Goal: Obtain resource: Download file/media

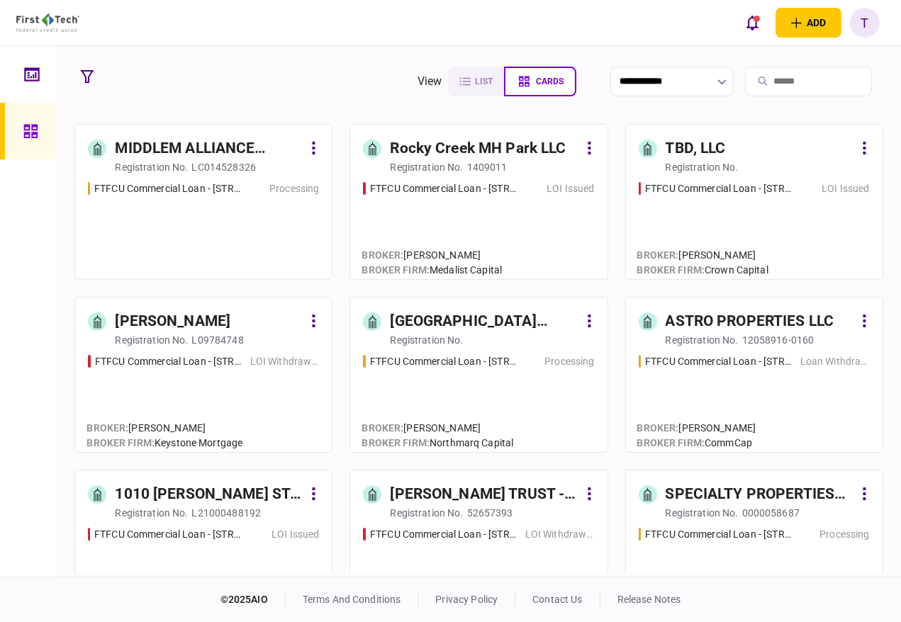
click at [762, 76] on input "search" at bounding box center [808, 82] width 127 height 30
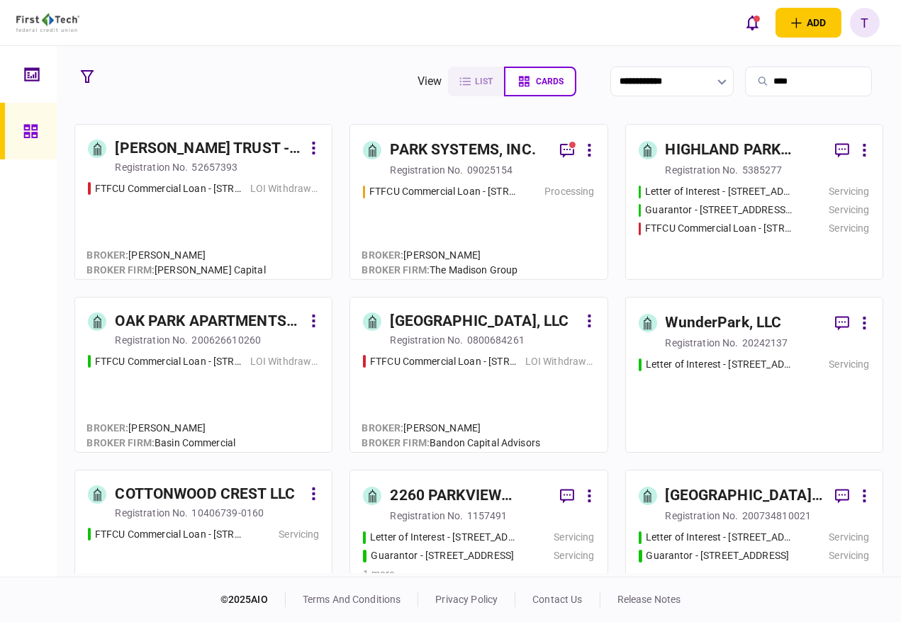
type input "****"
click at [426, 147] on div "PARK SYSTEMS, INC." at bounding box center [462, 150] width 145 height 23
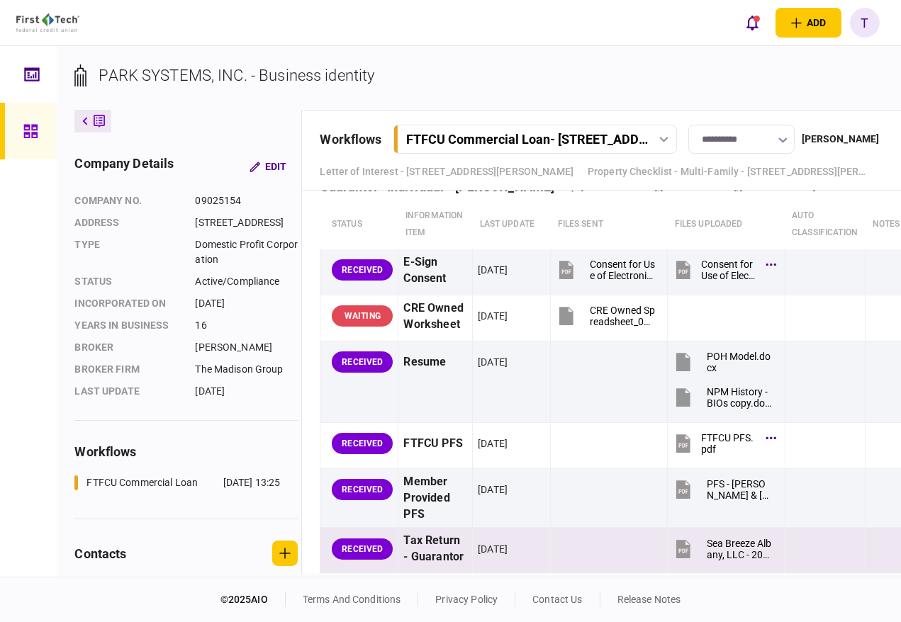
scroll to position [1798, 0]
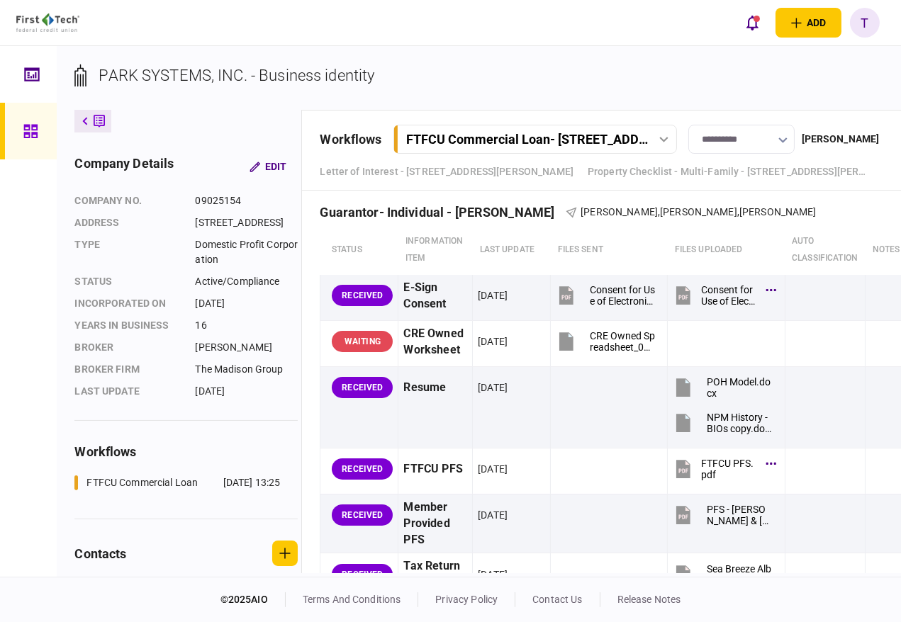
drag, startPoint x: 241, startPoint y: 570, endPoint x: 136, endPoint y: 566, distance: 105.0
click at [138, 569] on div "**********" at bounding box center [479, 311] width 844 height 531
click at [83, 122] on icon at bounding box center [85, 121] width 6 height 9
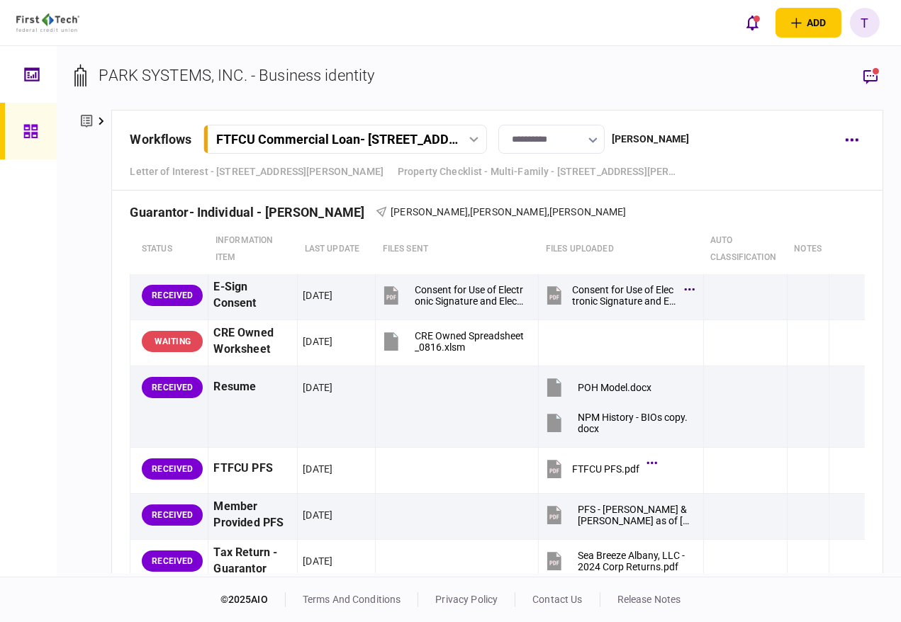
click at [84, 120] on icon at bounding box center [86, 121] width 11 height 13
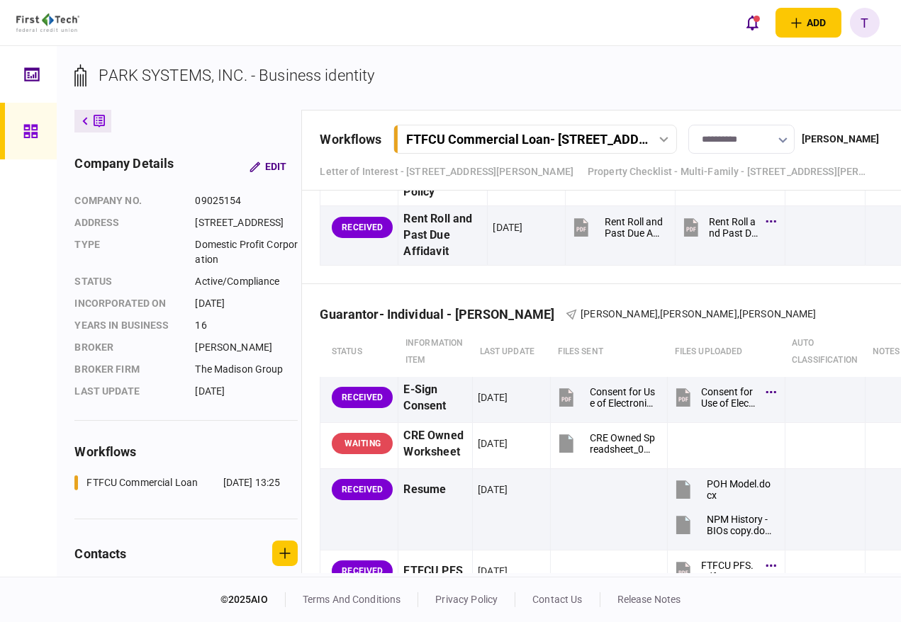
scroll to position [1798, 0]
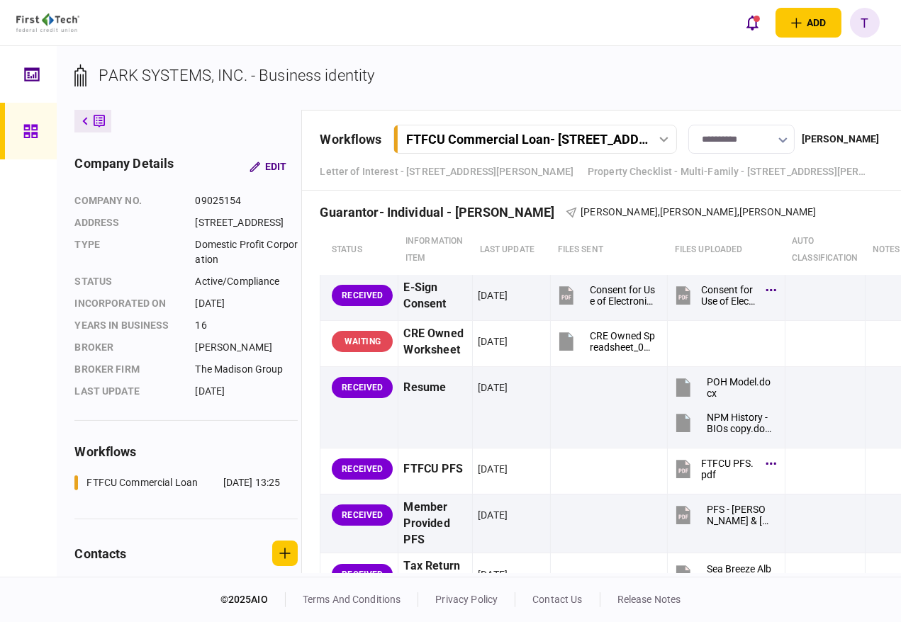
click at [84, 118] on icon at bounding box center [85, 121] width 6 height 9
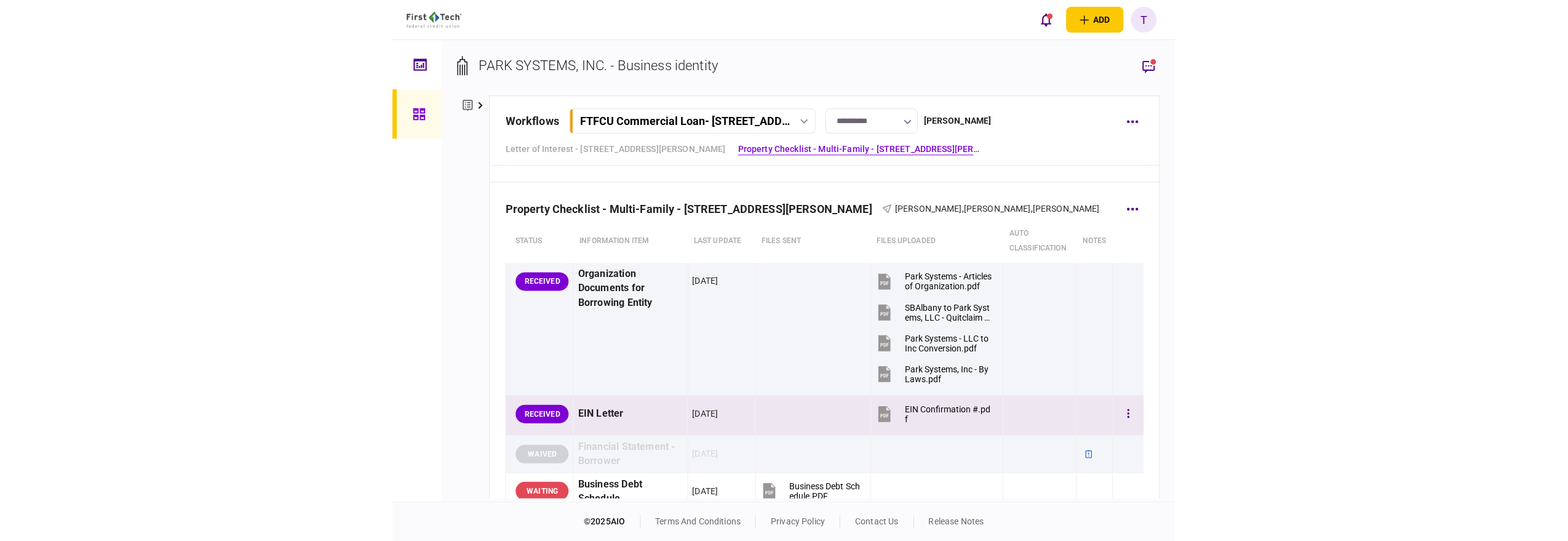
scroll to position [379, 0]
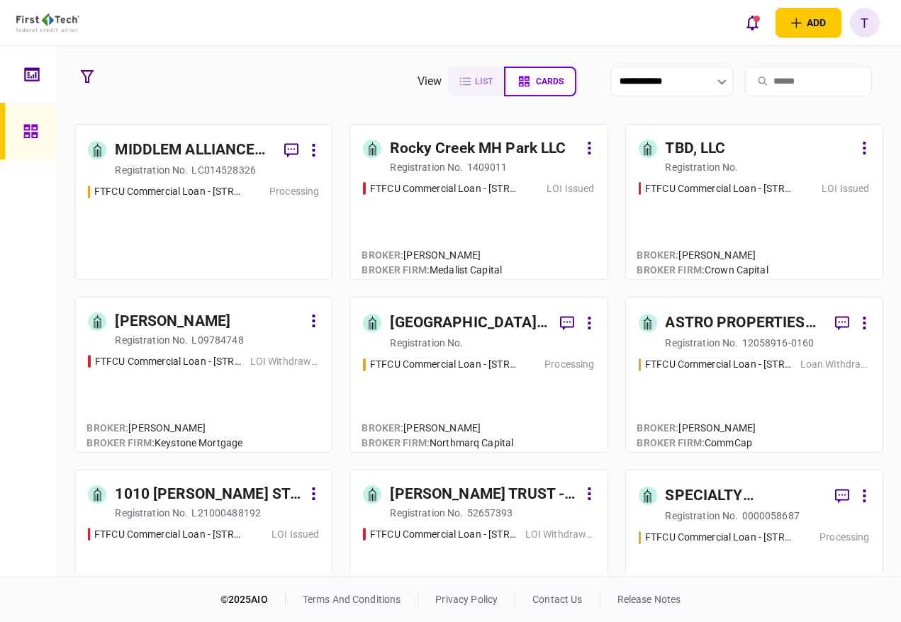
click at [763, 74] on input "search" at bounding box center [808, 82] width 127 height 30
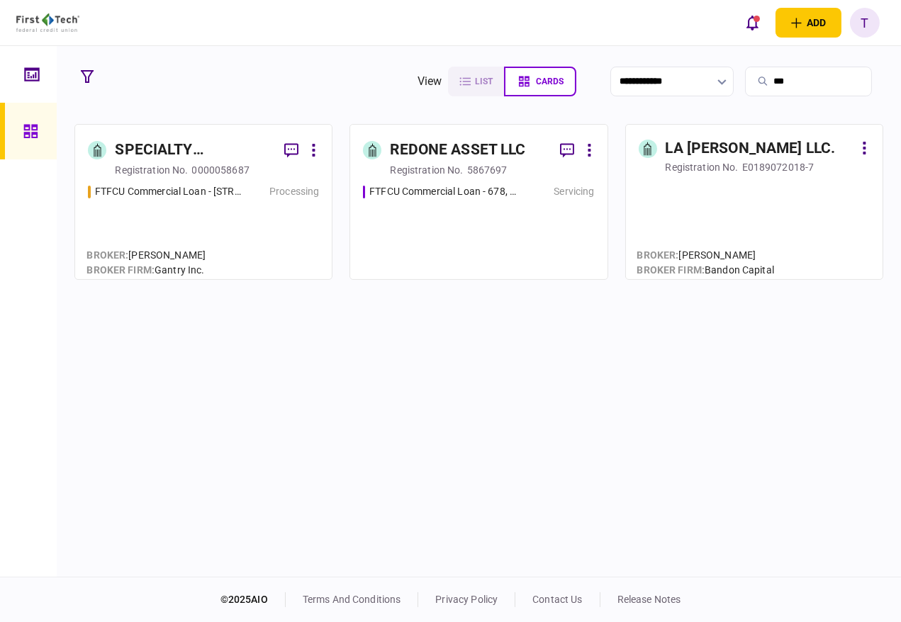
type input "***"
click at [154, 151] on div "SPECIALTY PROPERTIES LLC" at bounding box center [194, 150] width 158 height 23
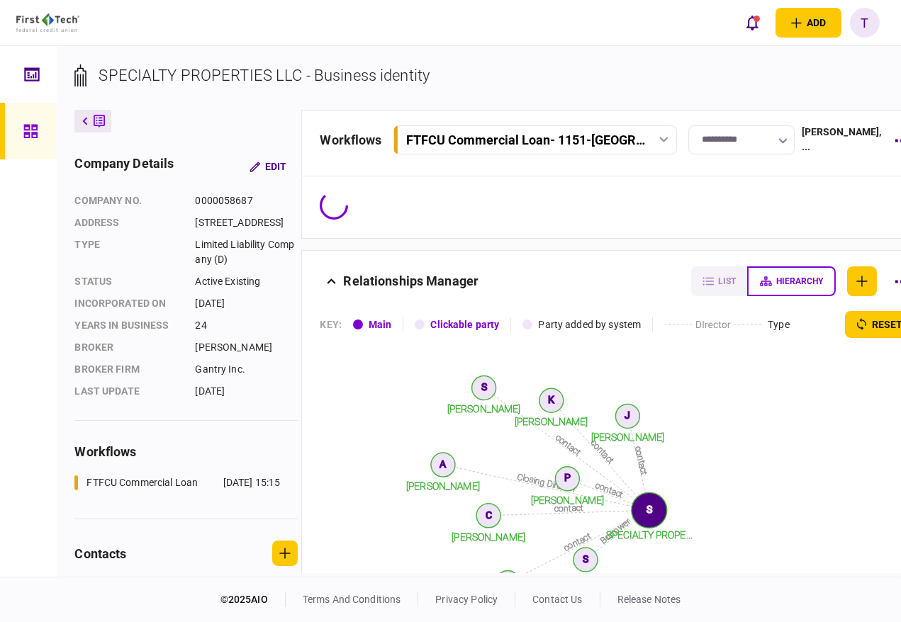
click at [99, 118] on icon at bounding box center [99, 121] width 11 height 15
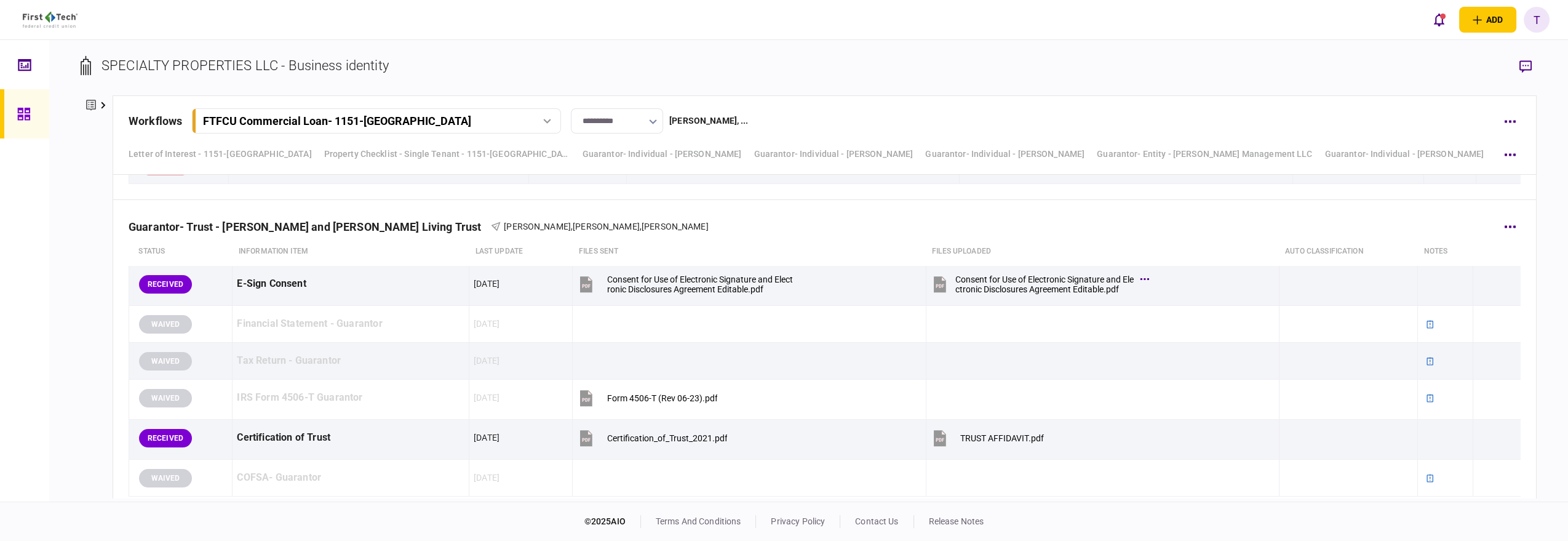
scroll to position [7181, 0]
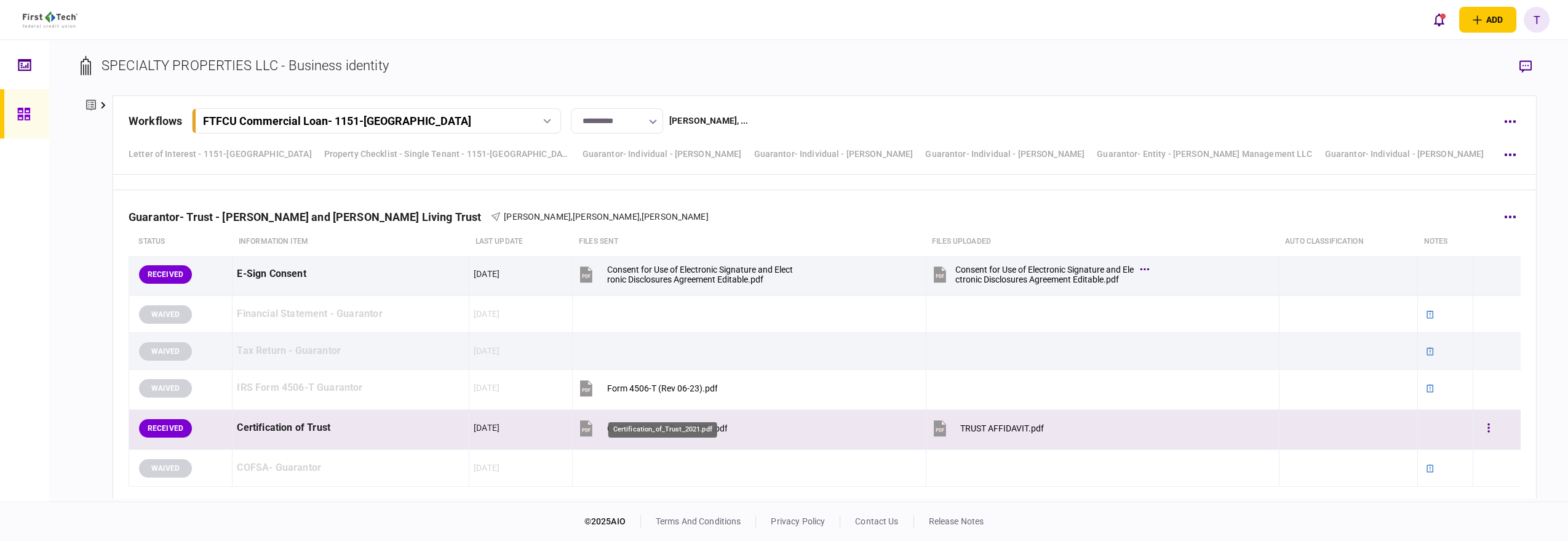
click at [655, 424] on div "Certification_of_Trust_2021.pdf" at bounding box center [666, 428] width 121 height 10
click at [781, 424] on div "TRUST AFFIDAVIT.pdf" at bounding box center [1002, 428] width 83 height 10
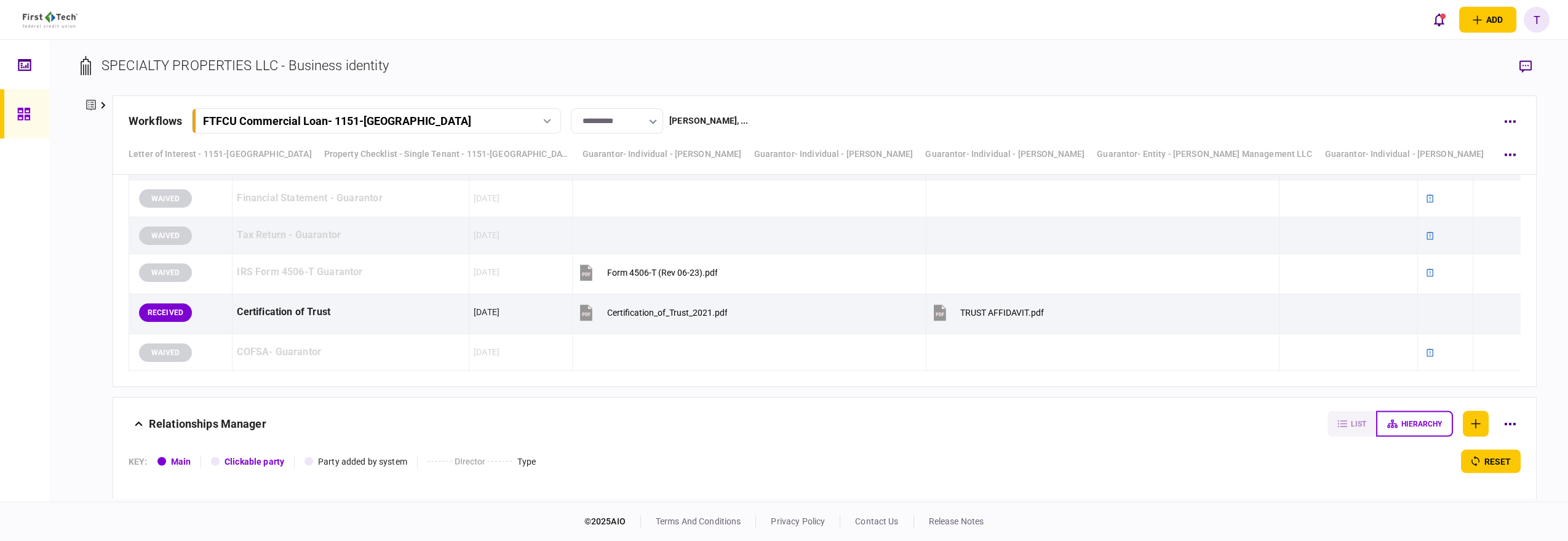
scroll to position [7318, 0]
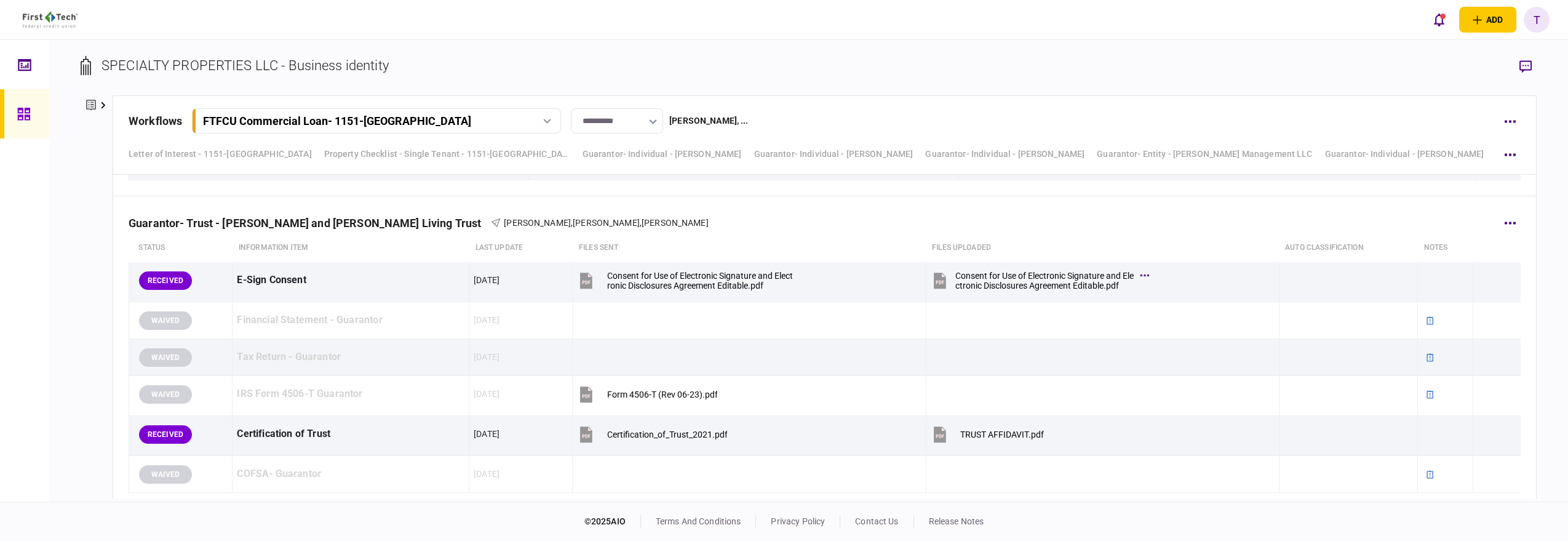
scroll to position [7167, 0]
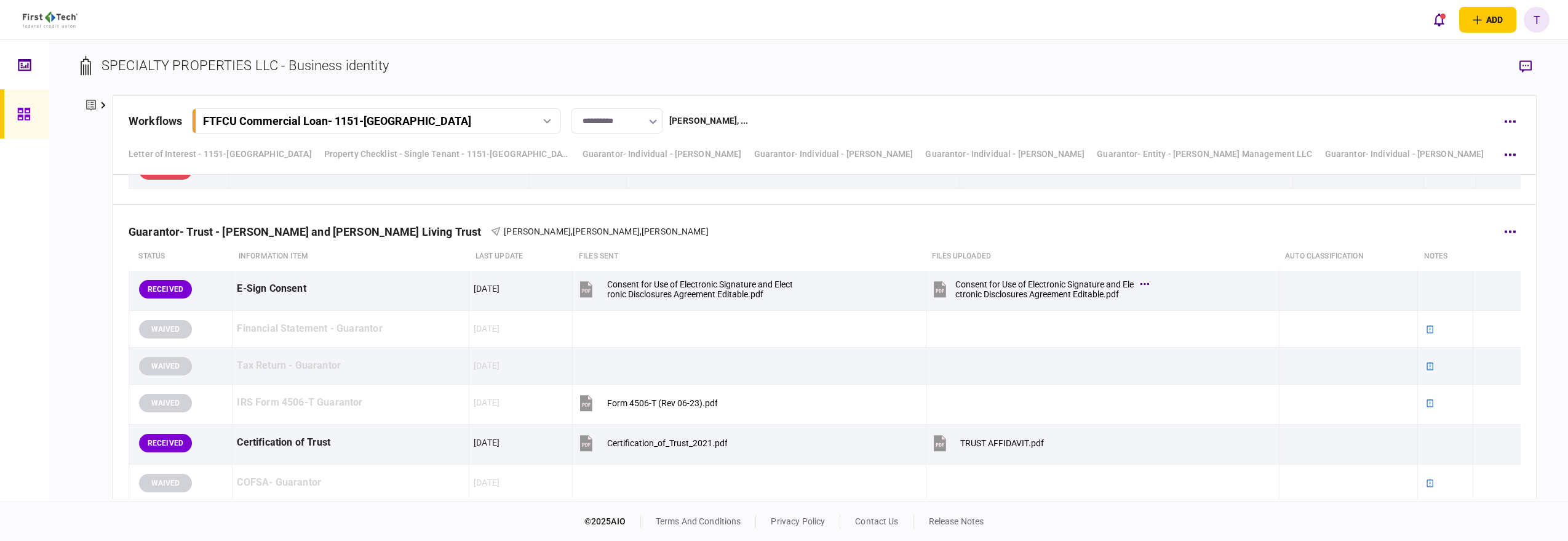
drag, startPoint x: 223, startPoint y: 212, endPoint x: 485, endPoint y: 204, distance: 262.1
click at [485, 205] on div "Guarantor- Trust - [PERSON_NAME] and [PERSON_NAME] Living Trust [PERSON_NAME] ,…" at bounding box center [824, 223] width 1392 height 37
copy div "[PERSON_NAME] and [PERSON_NAME] Living Trust"
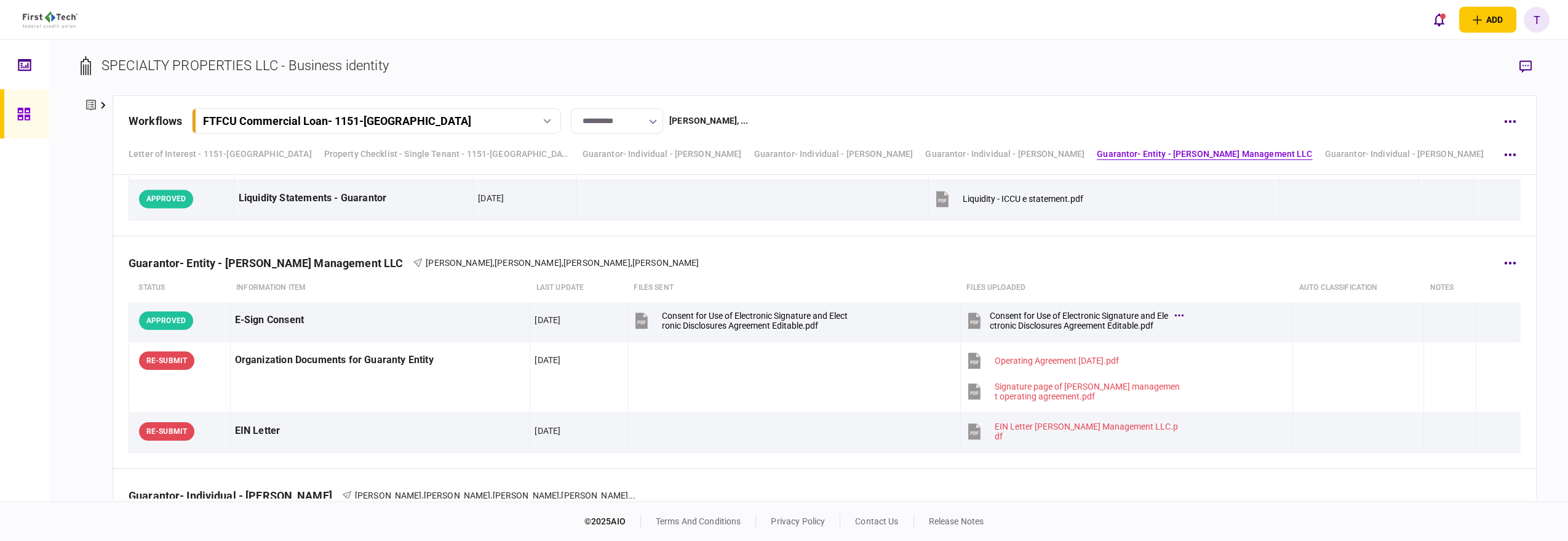
scroll to position [5456, 0]
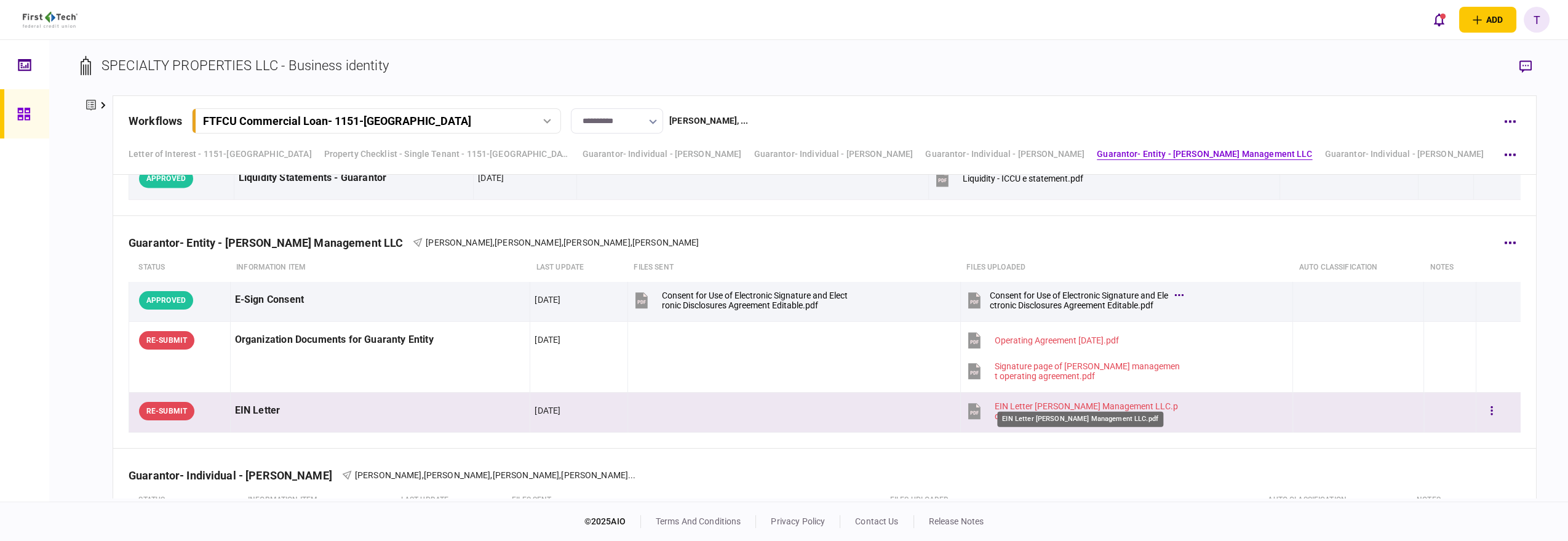
click at [781, 401] on div "EIN Letter [PERSON_NAME] Management LLC.pdf" at bounding box center [1087, 411] width 186 height 20
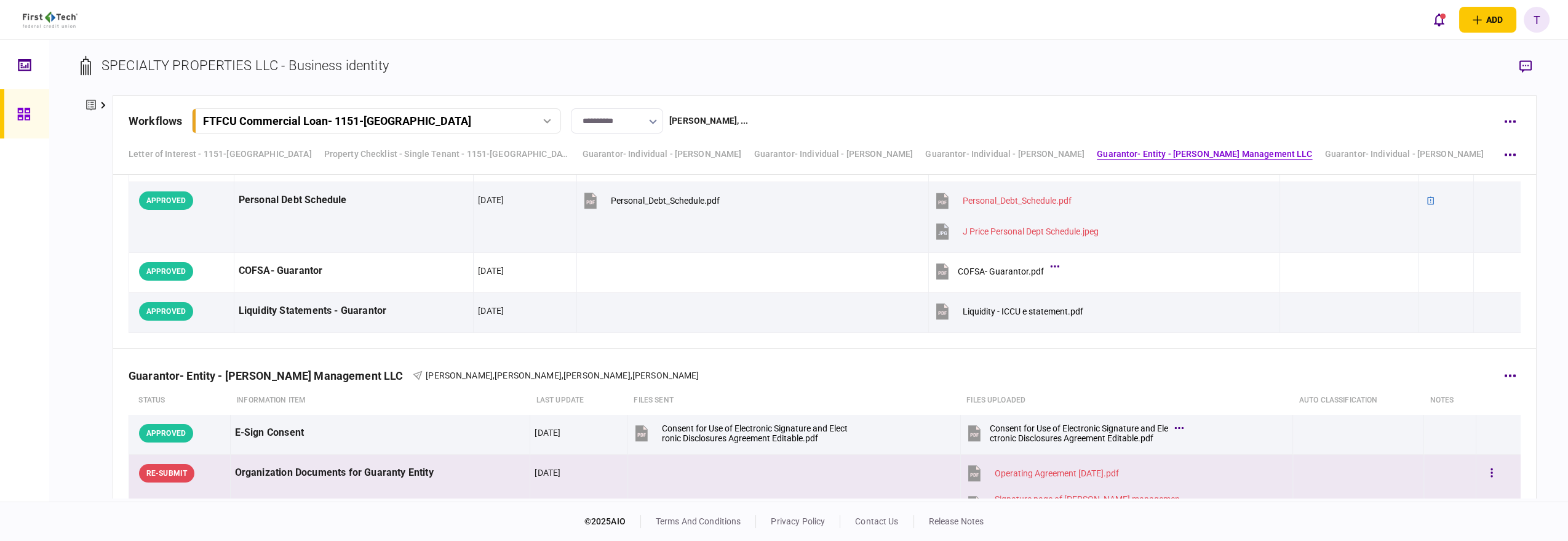
scroll to position [5320, 0]
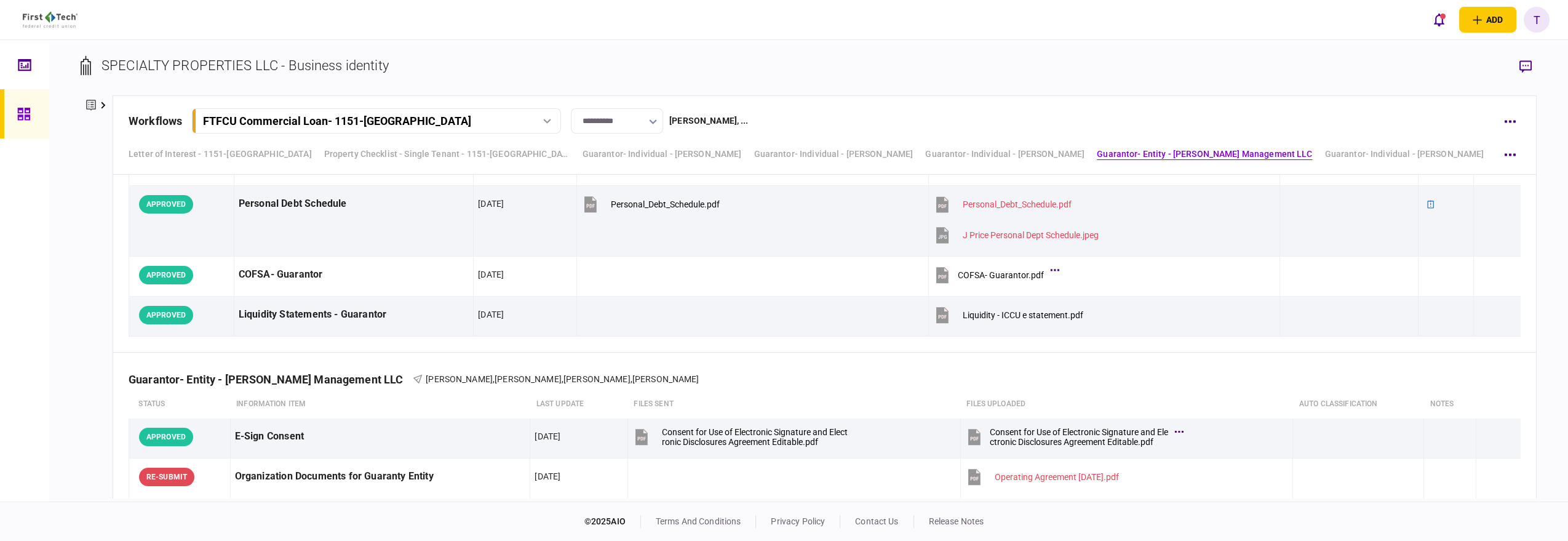
click at [781, 511] on footer "© 2025 AIO terms and conditions privacy policy contact us release notes" at bounding box center [784, 521] width 1568 height 39
